Goal: Task Accomplishment & Management: Use online tool/utility

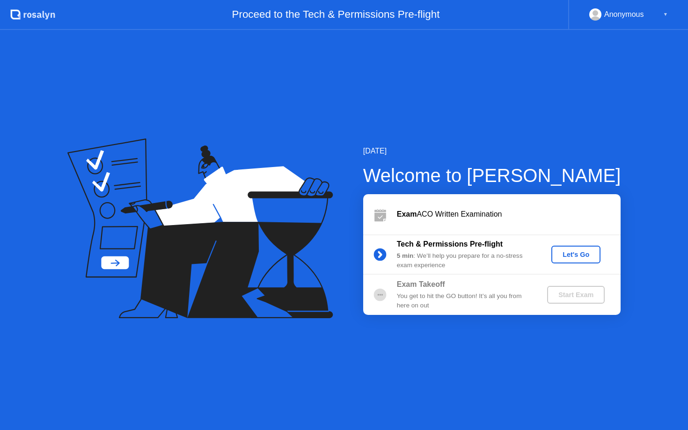
click at [574, 262] on button "Let's Go" at bounding box center [575, 255] width 49 height 18
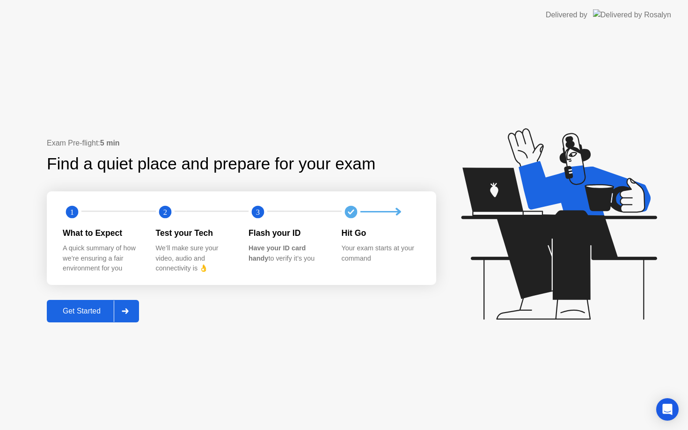
click at [90, 313] on div "Get Started" at bounding box center [82, 311] width 64 height 8
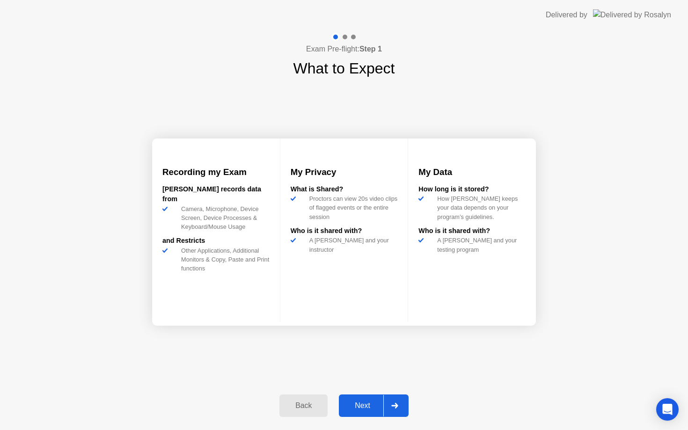
click at [367, 401] on div "Next" at bounding box center [363, 405] width 42 height 8
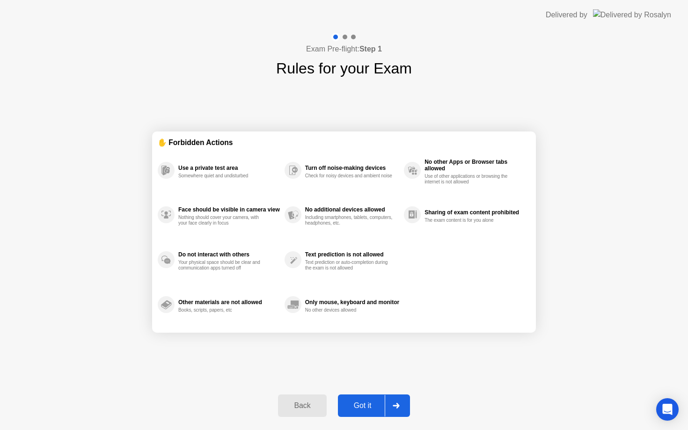
click at [361, 408] on div "Got it" at bounding box center [363, 405] width 44 height 8
select select "Available cameras"
select select "Available speakers"
select select "Available microphones"
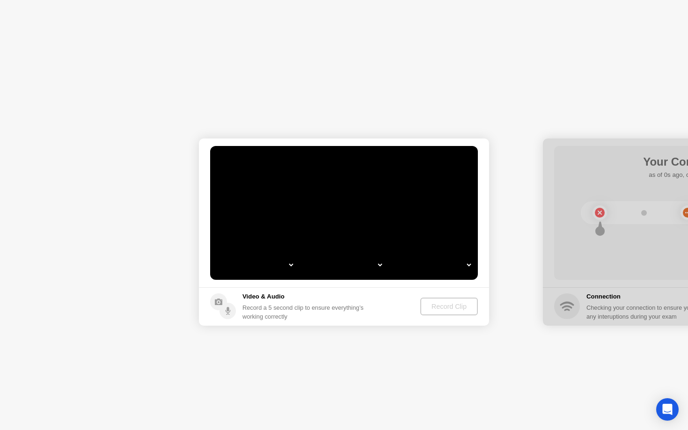
select select "**********"
select select "*******"
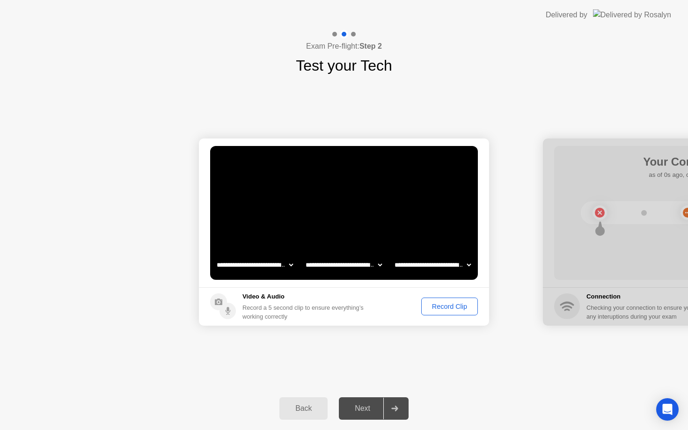
click at [444, 312] on button "Record Clip" at bounding box center [449, 307] width 57 height 18
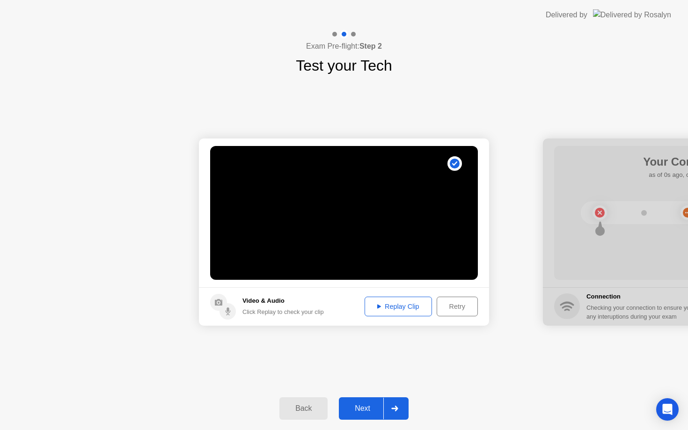
click at [409, 310] on div "Replay Clip" at bounding box center [398, 306] width 61 height 7
click at [416, 306] on div "Replay Clip" at bounding box center [398, 306] width 61 height 7
click at [362, 411] on div "Next" at bounding box center [363, 408] width 42 height 8
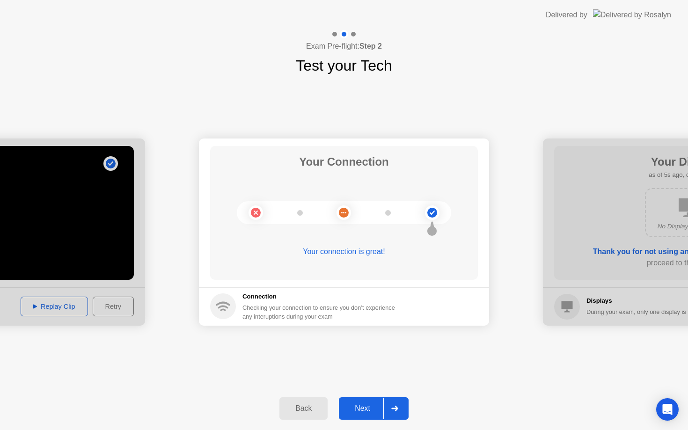
click at [362, 411] on div "Next" at bounding box center [363, 408] width 42 height 8
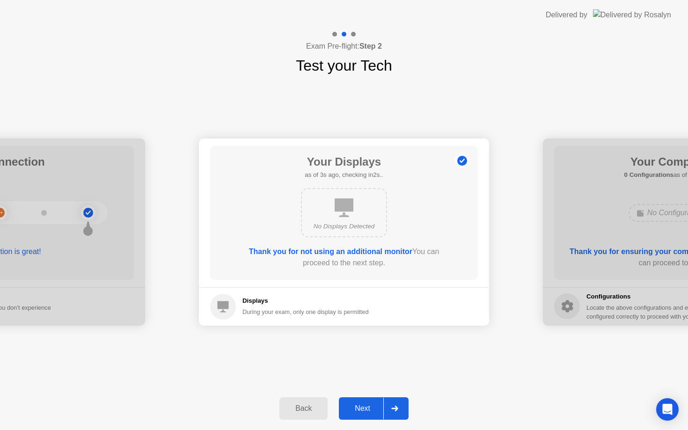
click at [351, 413] on div "Next" at bounding box center [363, 408] width 42 height 8
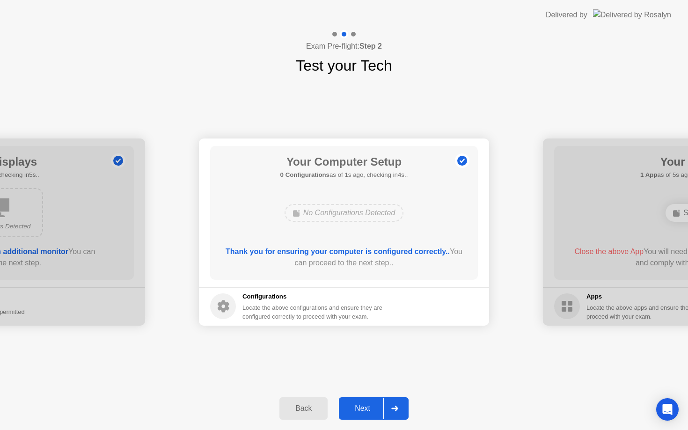
click at [307, 413] on div "Back" at bounding box center [303, 408] width 43 height 8
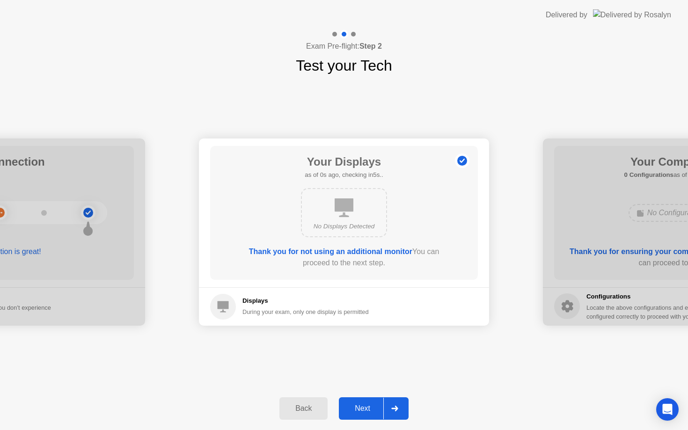
click at [363, 413] on div "Next" at bounding box center [363, 408] width 42 height 8
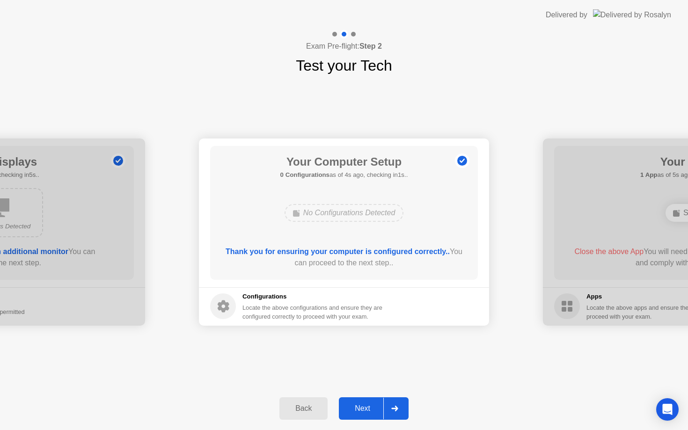
click at [355, 405] on div "Next" at bounding box center [363, 408] width 42 height 8
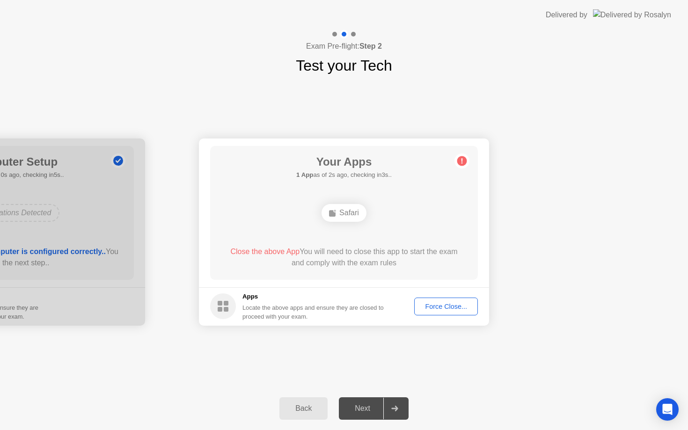
click at [436, 306] on div "Force Close..." at bounding box center [445, 306] width 57 height 7
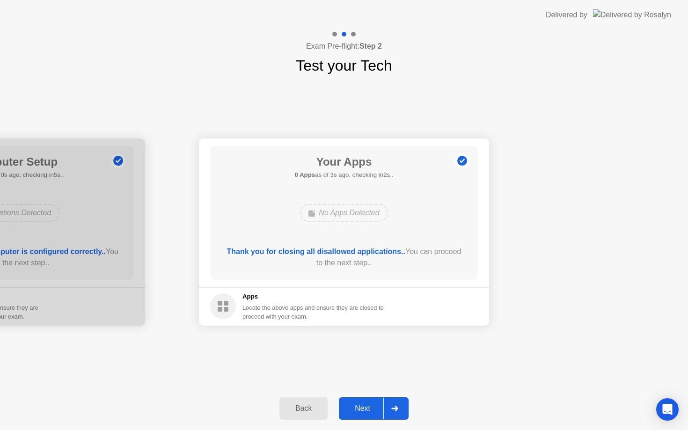
click at [356, 408] on div "Next" at bounding box center [363, 408] width 42 height 8
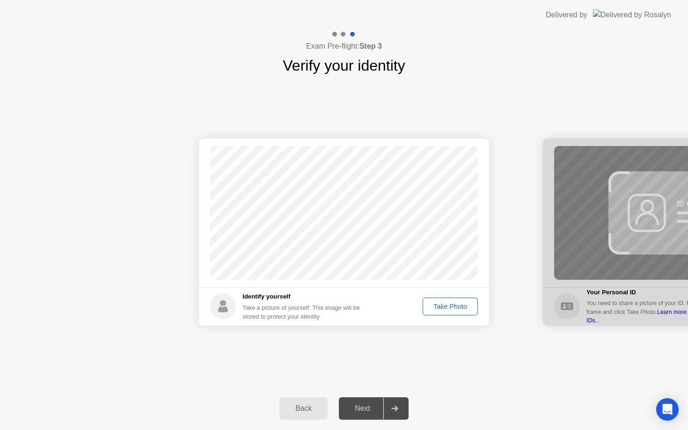
click at [429, 307] on div "Take Photo" at bounding box center [450, 306] width 49 height 7
click at [369, 407] on div "Next" at bounding box center [363, 408] width 42 height 8
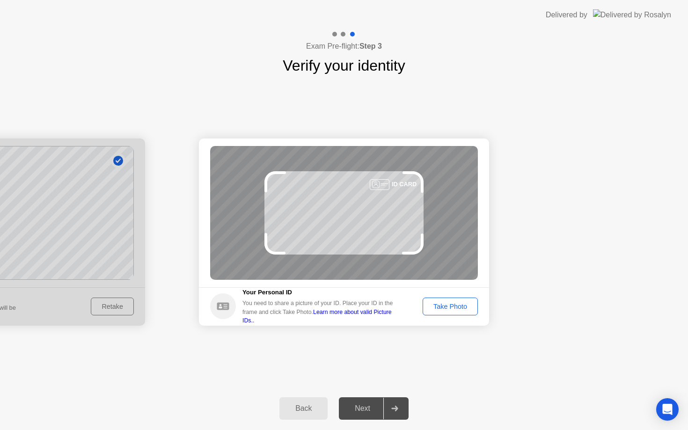
click at [444, 306] on div "Take Photo" at bounding box center [450, 306] width 49 height 7
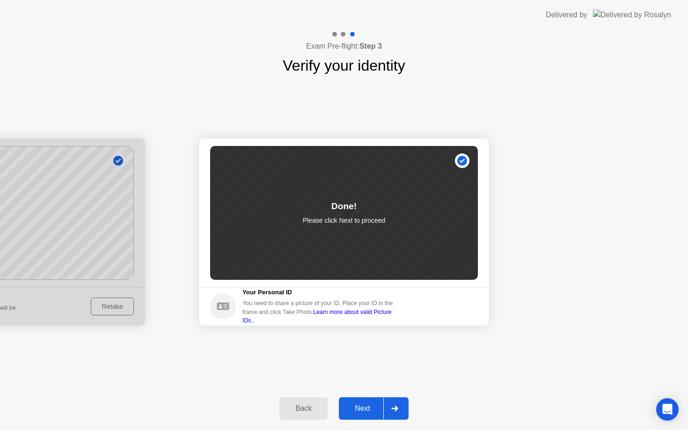
click at [346, 404] on div "Next" at bounding box center [363, 408] width 42 height 8
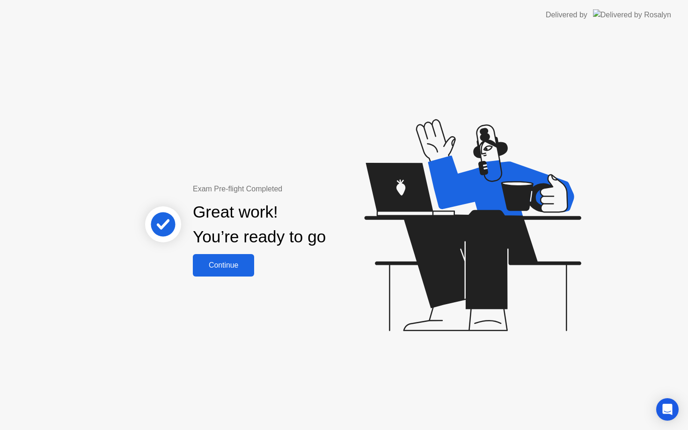
click at [239, 269] on div "Continue" at bounding box center [224, 265] width 56 height 8
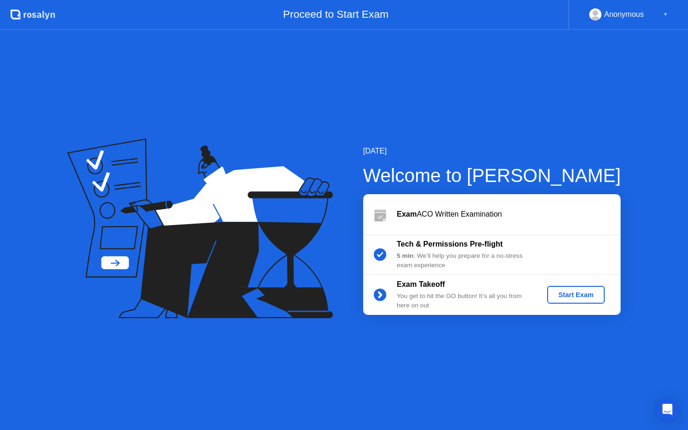
click at [572, 295] on div "Start Exam" at bounding box center [576, 294] width 50 height 7
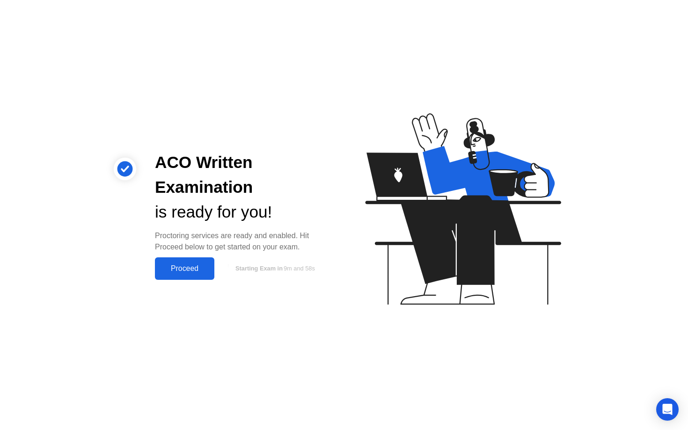
click at [196, 269] on div "Proceed" at bounding box center [185, 268] width 54 height 8
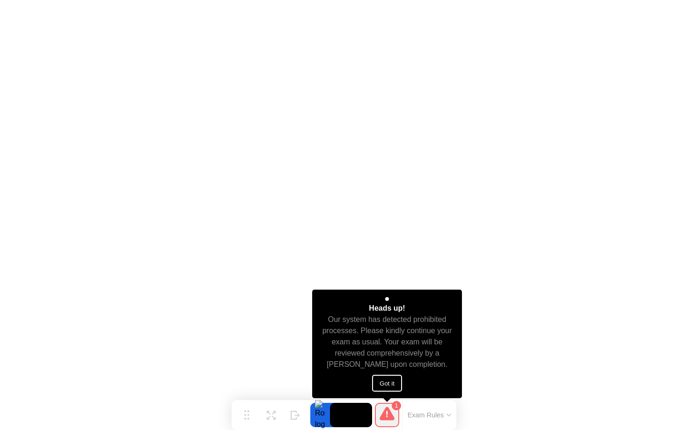
click at [395, 386] on button "Got it" at bounding box center [387, 383] width 30 height 17
click at [395, 380] on button "Got it" at bounding box center [387, 383] width 30 height 17
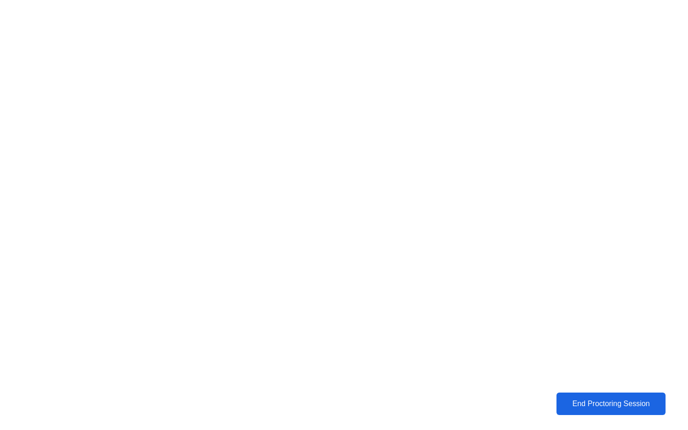
click at [591, 414] on button "End Proctoring Session" at bounding box center [610, 404] width 109 height 22
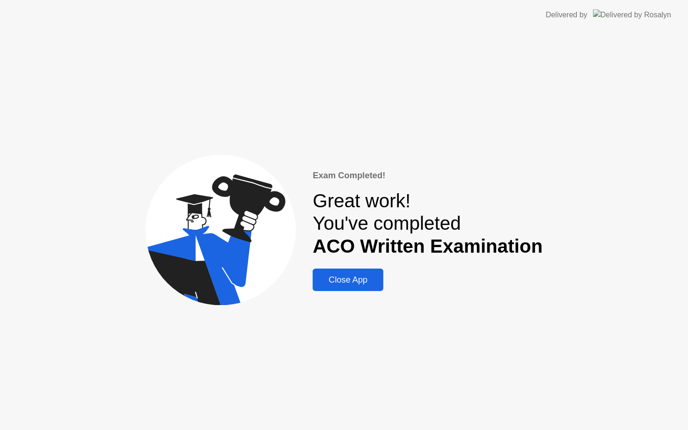
click at [353, 280] on div "Close App" at bounding box center [347, 280] width 65 height 10
